Goal: Navigation & Orientation: Find specific page/section

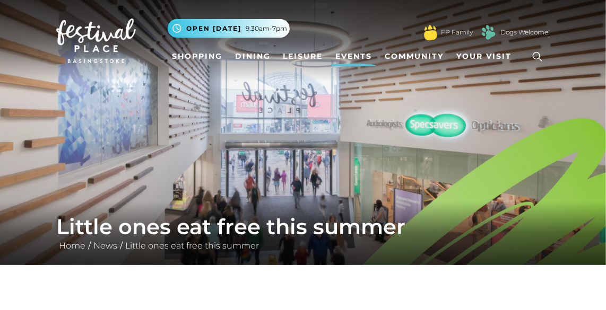
click at [354, 53] on link "Events" at bounding box center [353, 57] width 45 height 20
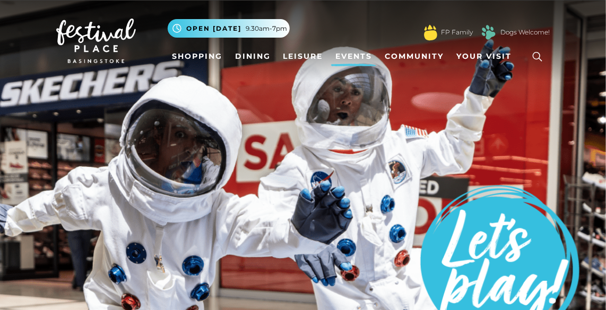
click at [99, 44] on img at bounding box center [96, 41] width 80 height 45
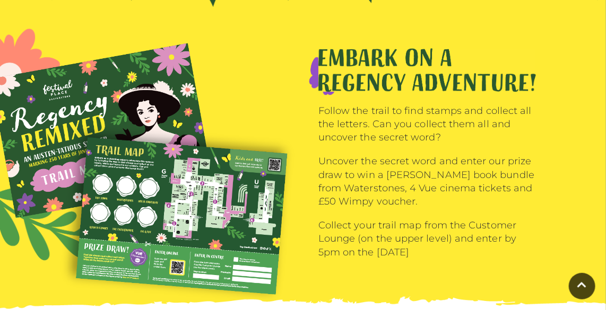
scroll to position [1120, 0]
click at [322, 86] on img at bounding box center [426, 69] width 217 height 43
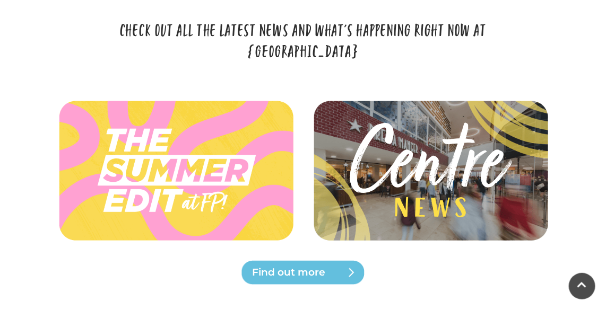
scroll to position [2289, 0]
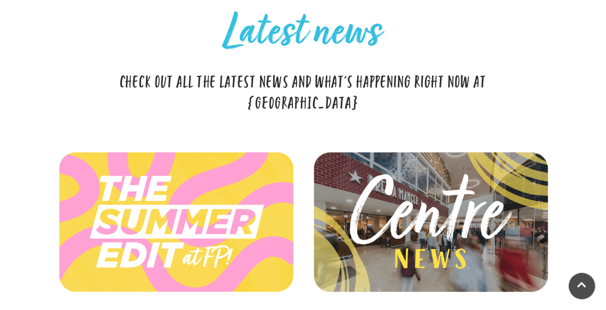
click at [168, 210] on img at bounding box center [176, 222] width 263 height 118
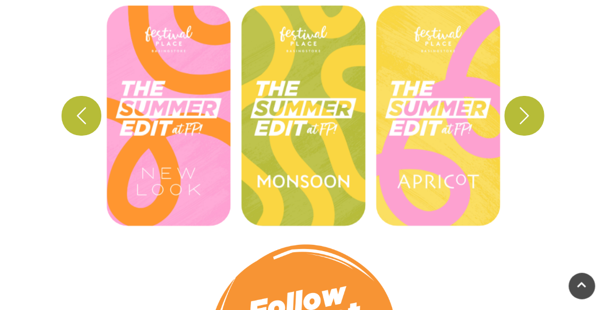
scroll to position [682, 0]
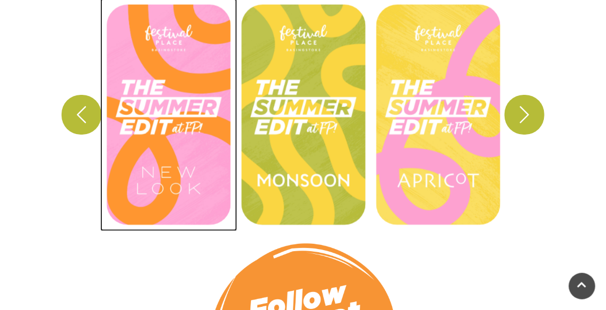
click at [157, 87] on button at bounding box center [168, 114] width 135 height 231
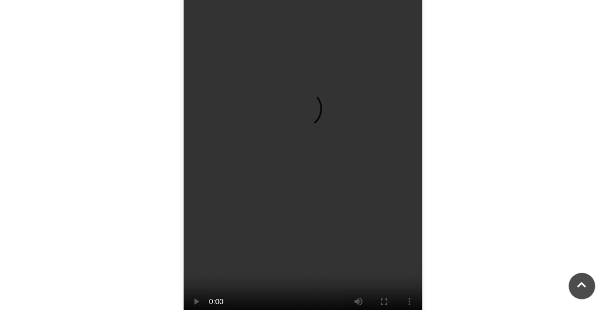
scroll to position [1003, 0]
